Goal: Task Accomplishment & Management: Use online tool/utility

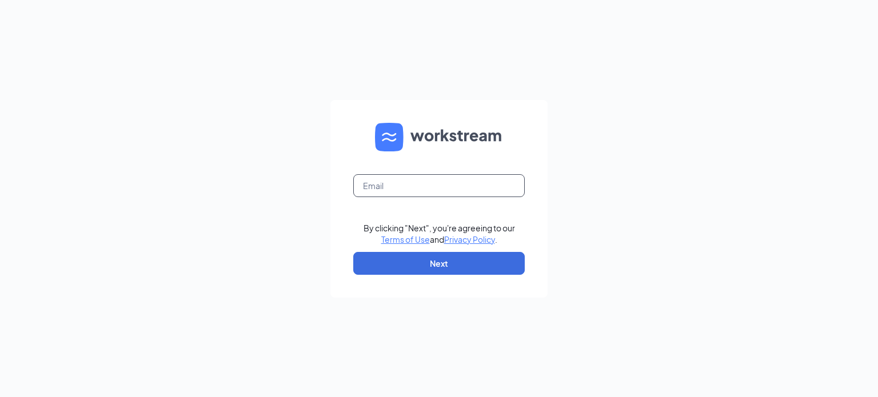
click at [376, 182] on input "text" at bounding box center [439, 185] width 172 height 23
type input "[EMAIL_ADDRESS][DOMAIN_NAME]"
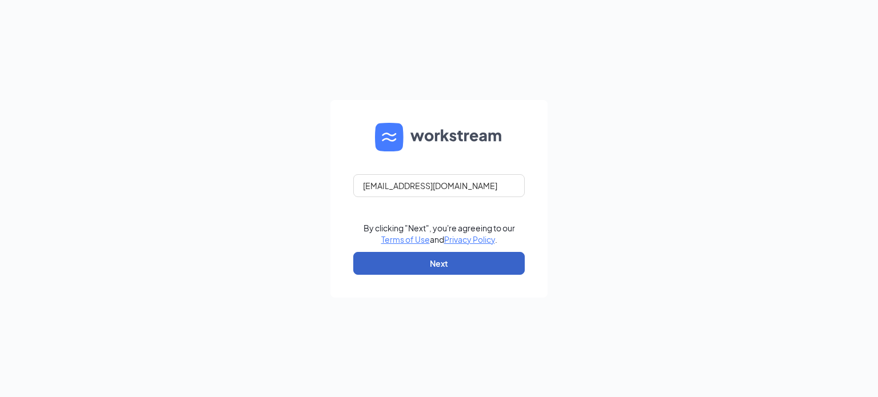
click at [441, 260] on button "Next" at bounding box center [439, 263] width 172 height 23
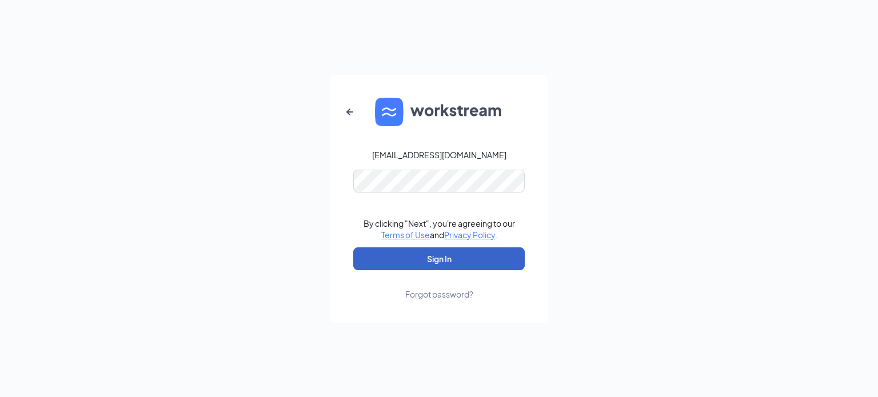
click at [449, 262] on button "Sign In" at bounding box center [439, 259] width 172 height 23
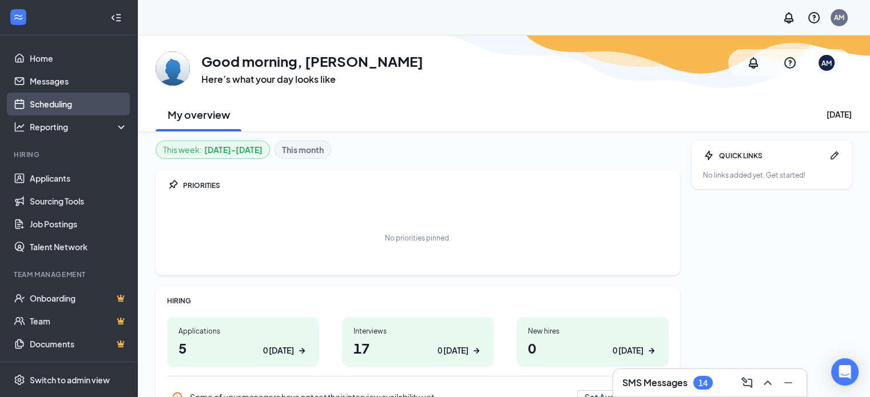
click at [54, 108] on link "Scheduling" at bounding box center [79, 104] width 98 height 23
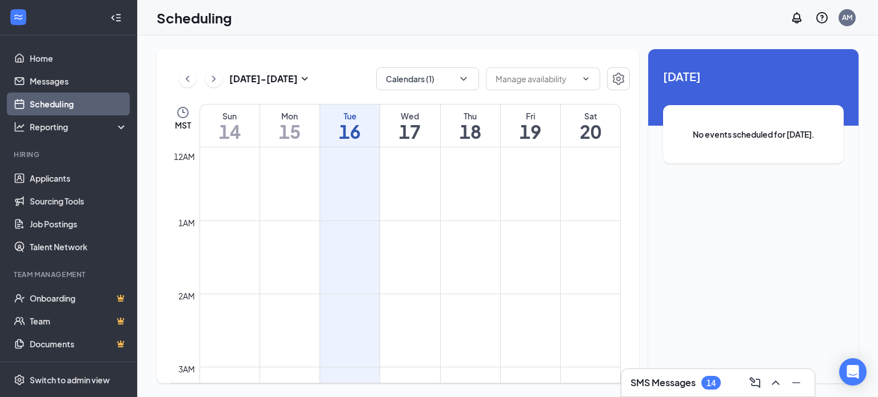
scroll to position [562, 0]
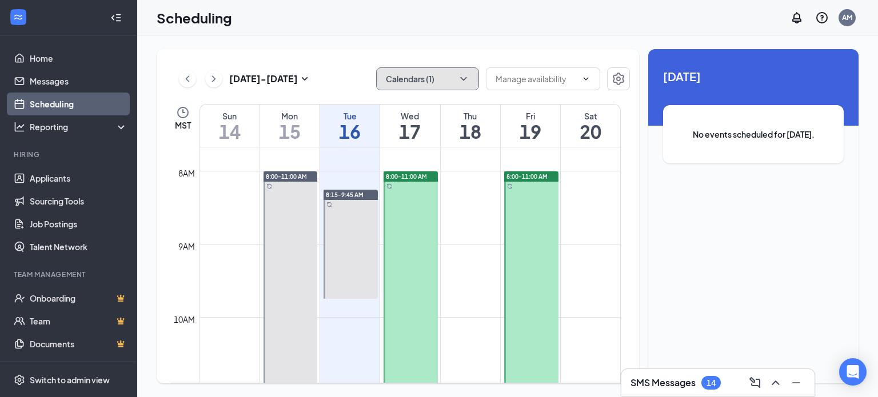
click at [433, 82] on button "Calendars (1)" at bounding box center [427, 78] width 103 height 23
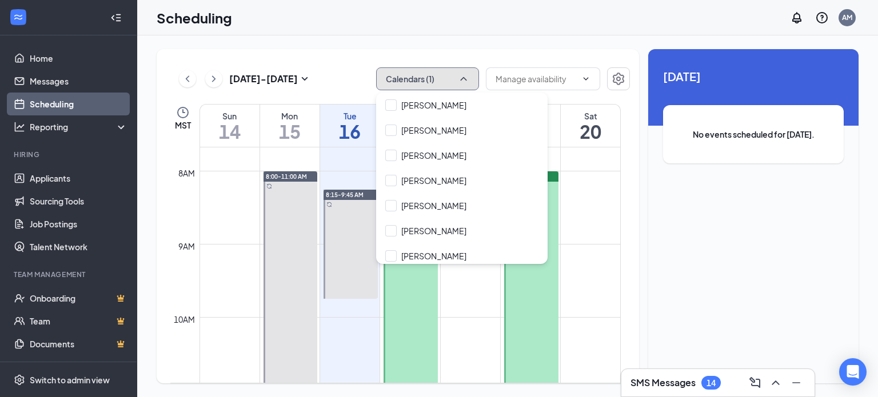
scroll to position [382, 0]
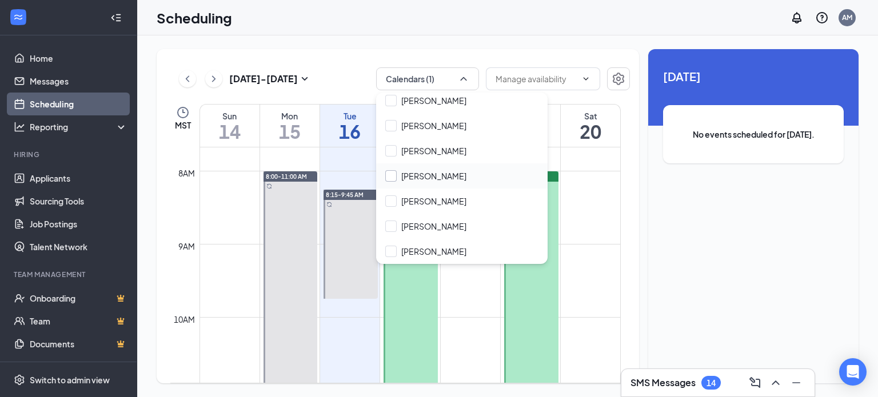
click at [425, 173] on input "Laura Ludwig" at bounding box center [425, 175] width 81 height 11
checkbox input "true"
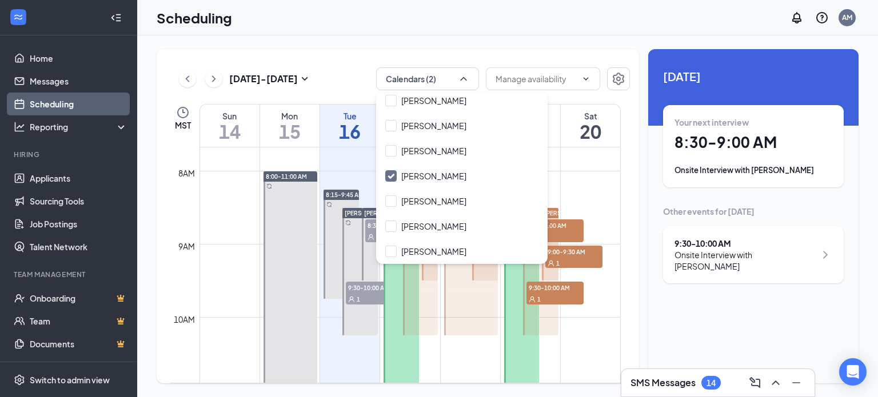
click at [485, 61] on div "Sep 14 - Sep 20 Calendars (2) MST Sun 14 Mon 15 Tue 16 Wed 17 Thu 18 Fri 19 Sat…" at bounding box center [398, 216] width 483 height 335
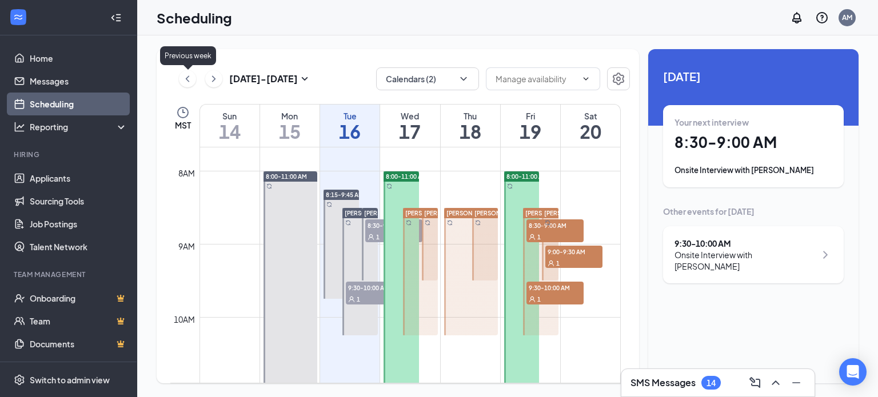
click at [185, 83] on icon "ChevronLeft" at bounding box center [187, 79] width 11 height 14
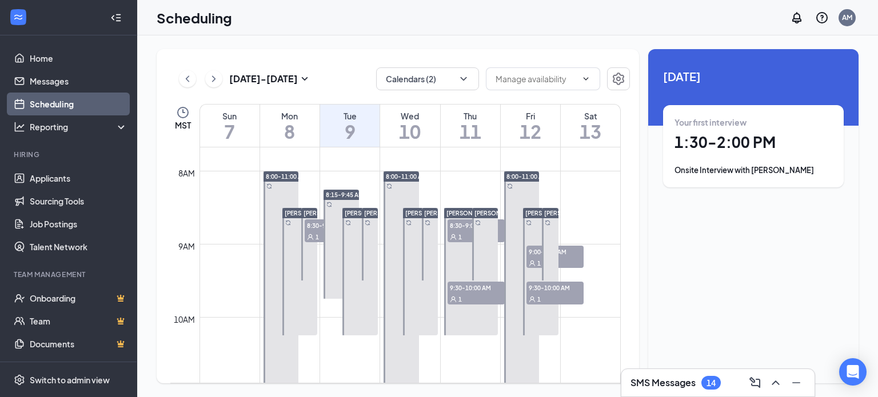
click at [460, 231] on div "1" at bounding box center [476, 236] width 57 height 11
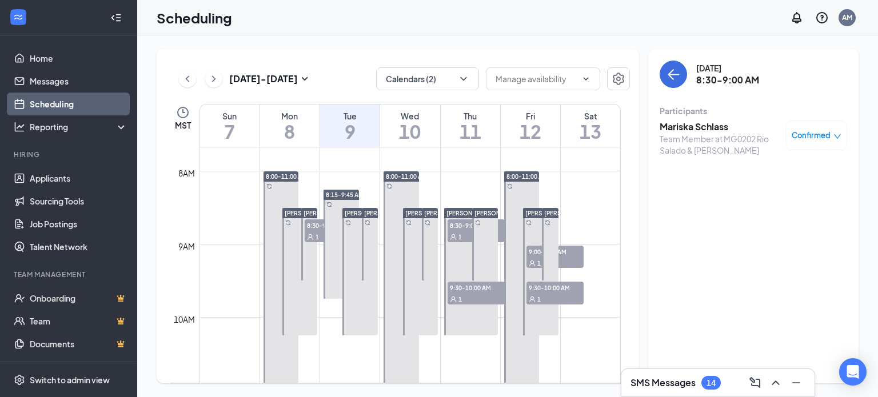
click at [470, 286] on span "9:30-10:00 AM" at bounding box center [476, 287] width 57 height 11
